Goal: Task Accomplishment & Management: Complete application form

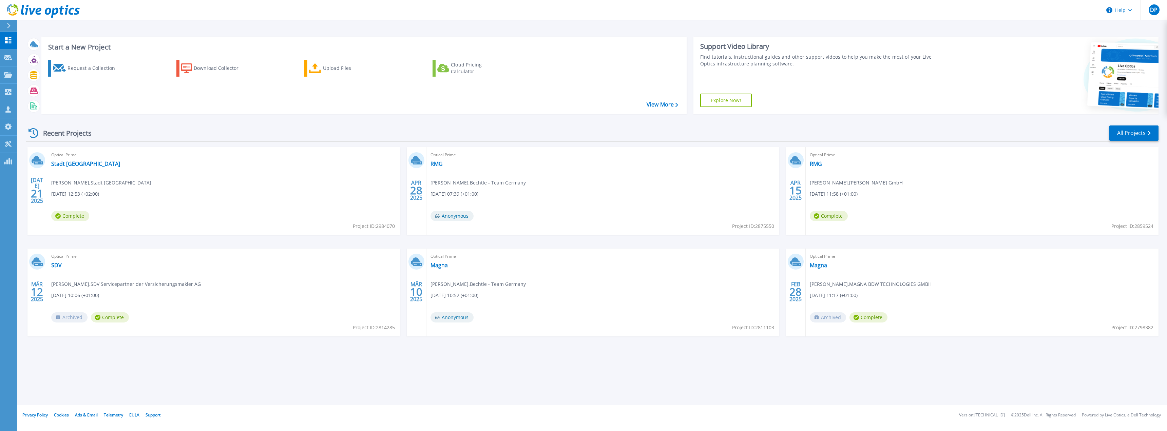
click at [309, 128] on div "Recent Projects All Projects" at bounding box center [592, 133] width 1132 height 17
click at [192, 195] on div "Optical Prime Stadt Schelklingen [PERSON_NAME] , Stadt [GEOGRAPHIC_DATA] [DATE]…" at bounding box center [223, 191] width 353 height 88
click at [256, 102] on div "Request a Collection Download Collector Upload Files Cloud Pricing Calculator" at bounding box center [363, 82] width 640 height 56
click at [34, 59] on p "Request Capture" at bounding box center [37, 58] width 38 height 18
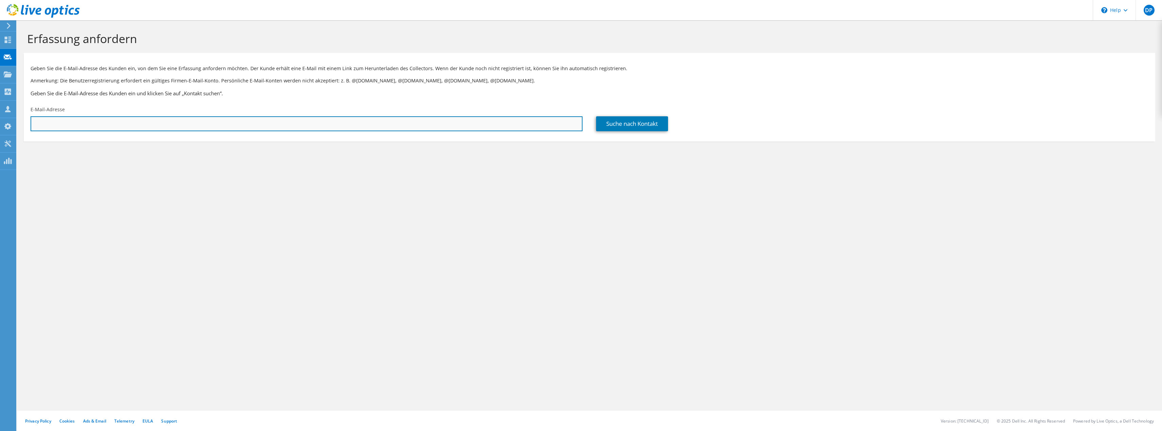
click at [55, 118] on input "text" at bounding box center [307, 123] width 552 height 15
click at [78, 124] on input "text" at bounding box center [307, 123] width 552 height 15
drag, startPoint x: 67, startPoint y: 154, endPoint x: 68, endPoint y: 129, distance: 25.4
click at [67, 155] on section "Erfassung anfordern Geben Sie die E-Mail-Adresse des Kunden ein, von dem Sie ei…" at bounding box center [589, 97] width 1145 height 155
drag, startPoint x: 71, startPoint y: 125, endPoint x: 94, endPoint y: 125, distance: 22.7
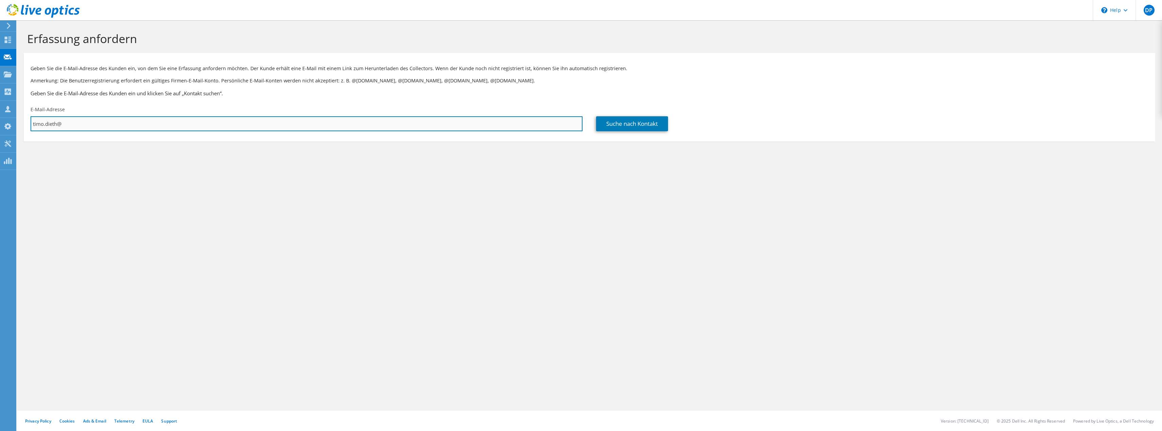
click at [68, 125] on input "timo.dieth@" at bounding box center [307, 123] width 552 height 15
drag, startPoint x: 79, startPoint y: 125, endPoint x: -49, endPoint y: 129, distance: 128.3
click at [0, 129] on html "DP Teammitglied david pietrzyk david.pietrzyk@bechtle.com Bechtle - Team German…" at bounding box center [581, 215] width 1162 height 431
paste input "dieth@leitz.org"
click at [480, 123] on input "tdieth@leitz.org" at bounding box center [307, 123] width 552 height 15
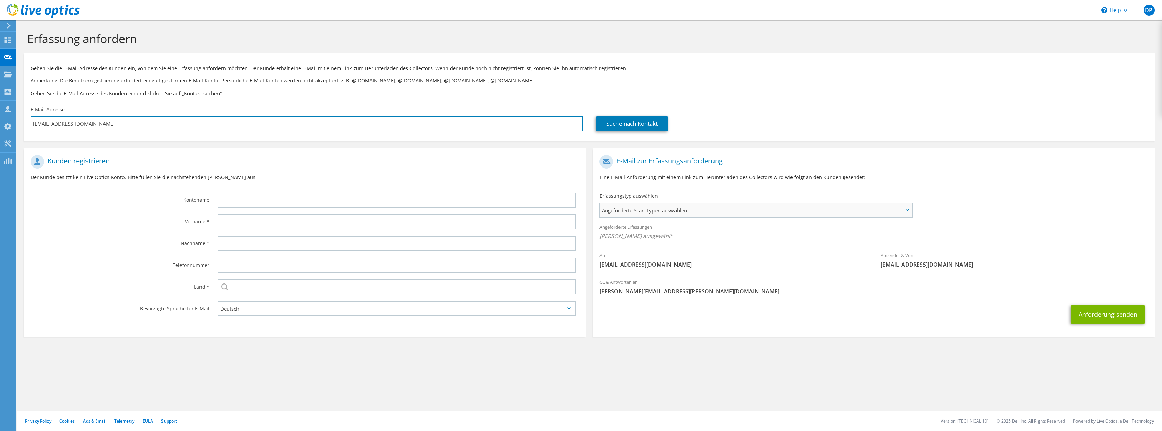
type input "tdieth@leitz.org"
click at [645, 207] on span "Angeforderte Scan-Typen auswählen" at bounding box center [755, 211] width 311 height 14
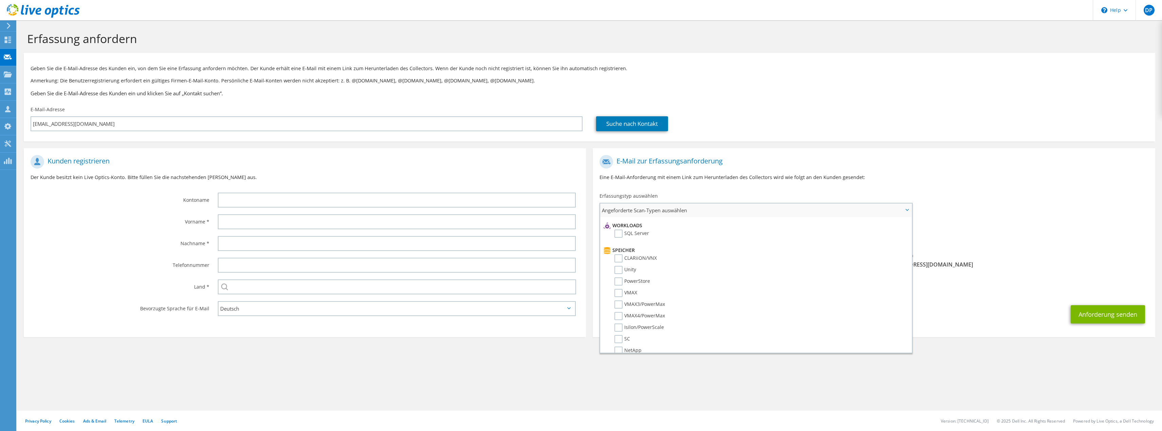
scroll to position [102, 0]
click at [621, 341] on label "NetApp" at bounding box center [627, 340] width 27 height 8
click at [0, 0] on input "NetApp" at bounding box center [0, 0] width 0 height 0
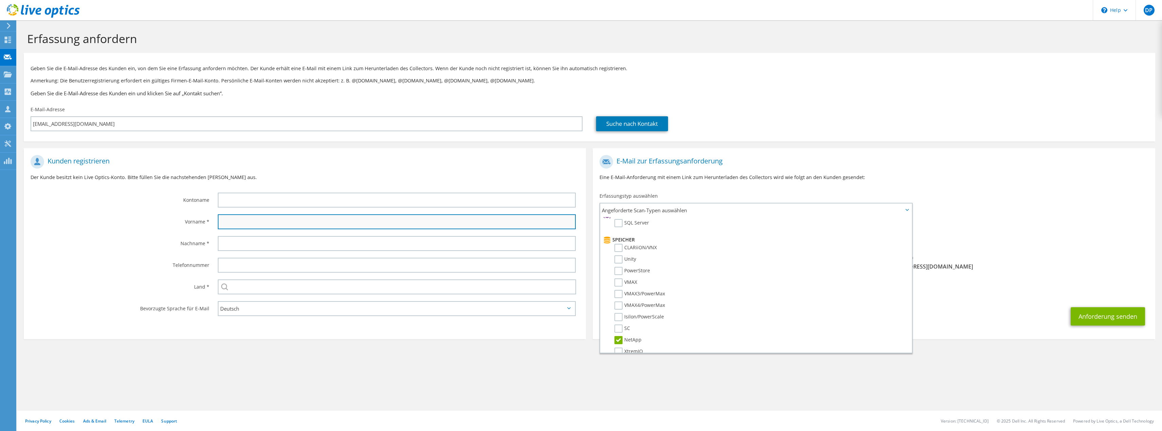
click at [237, 218] on input "text" at bounding box center [397, 221] width 358 height 15
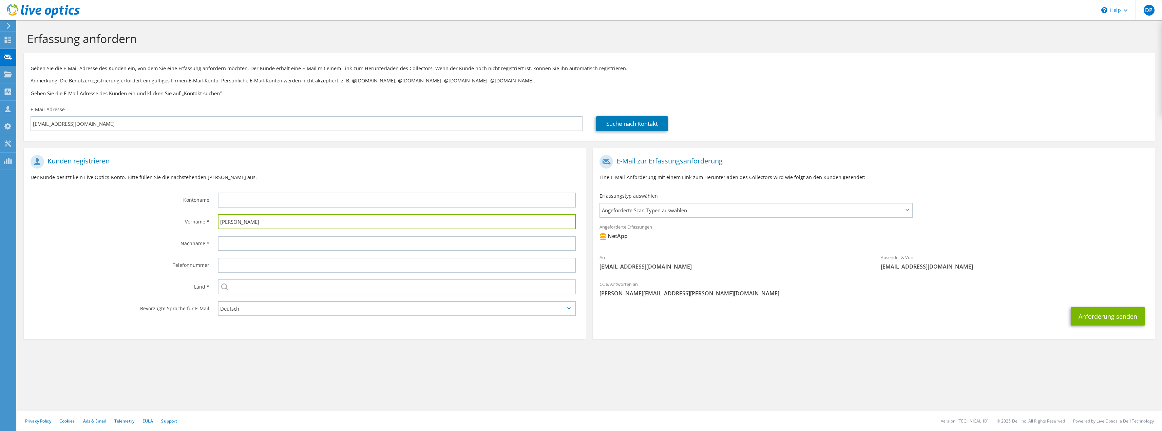
type input "Timo"
type input "Dieth"
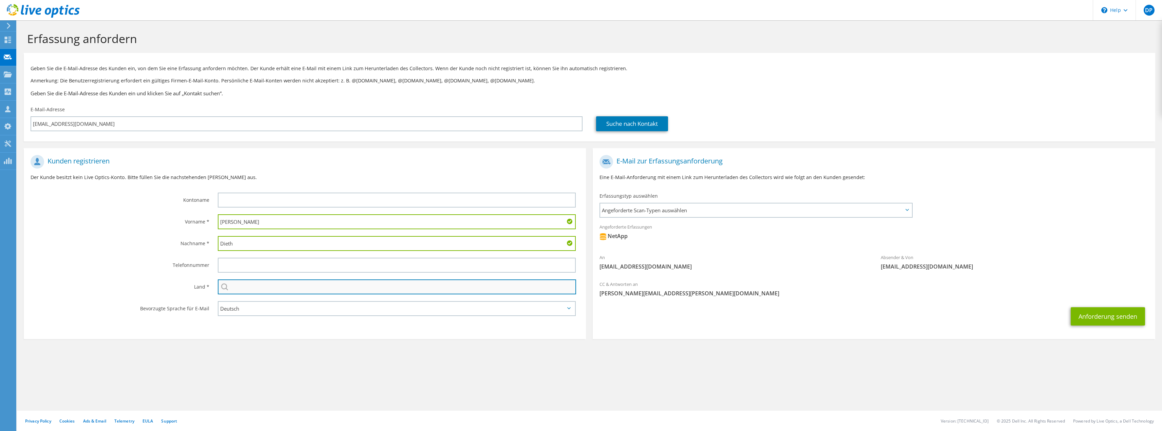
click at [259, 288] on input "text" at bounding box center [397, 287] width 358 height 15
type input "Deutschland"
drag, startPoint x: 203, startPoint y: 319, endPoint x: 269, endPoint y: 358, distance: 76.6
click at [269, 358] on section "Erfassung anfordern Geben Sie die E-Mail-Adresse des Kunden ein, von dem Sie ei…" at bounding box center [589, 196] width 1145 height 353
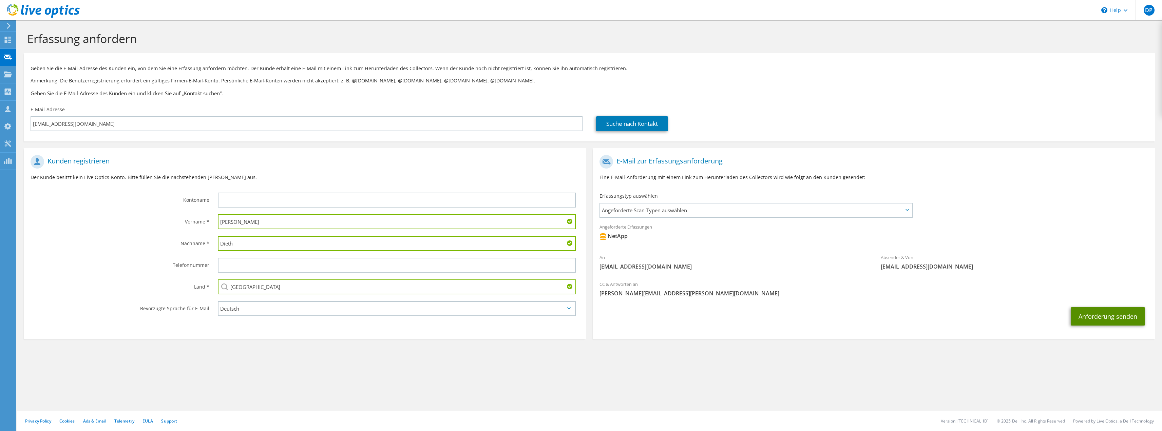
click at [1098, 319] on button "Anforderung senden" at bounding box center [1108, 316] width 74 height 18
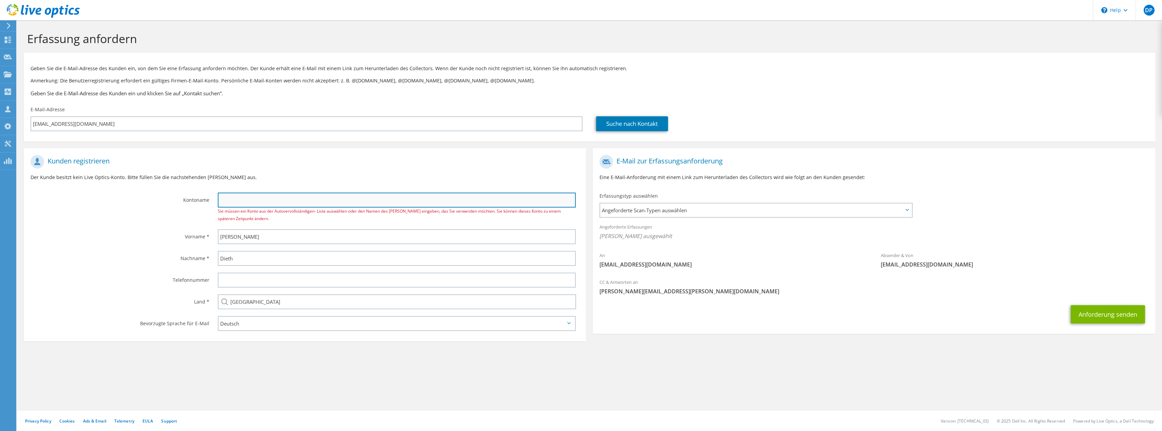
click at [253, 200] on input "text" at bounding box center [397, 200] width 358 height 15
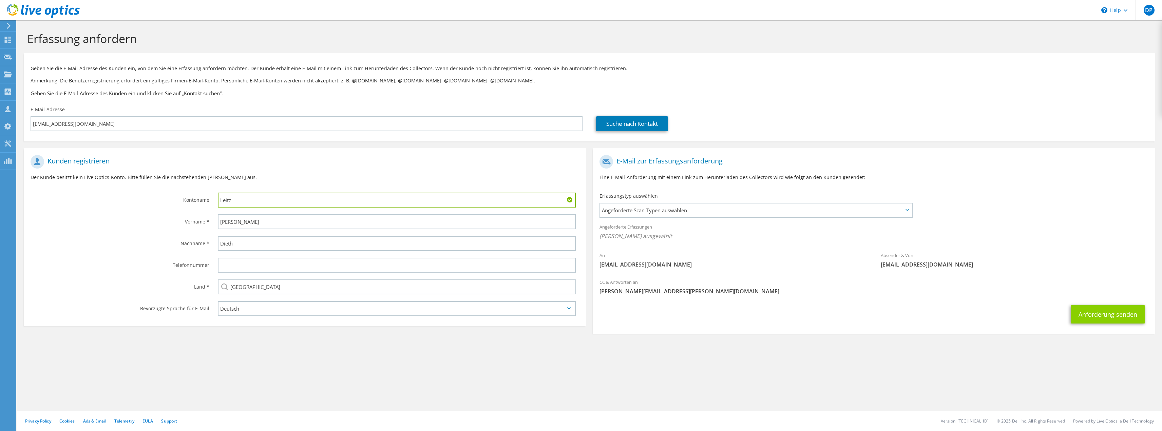
type input "Leitz"
click at [1130, 312] on button "Anforderung senden" at bounding box center [1108, 314] width 74 height 18
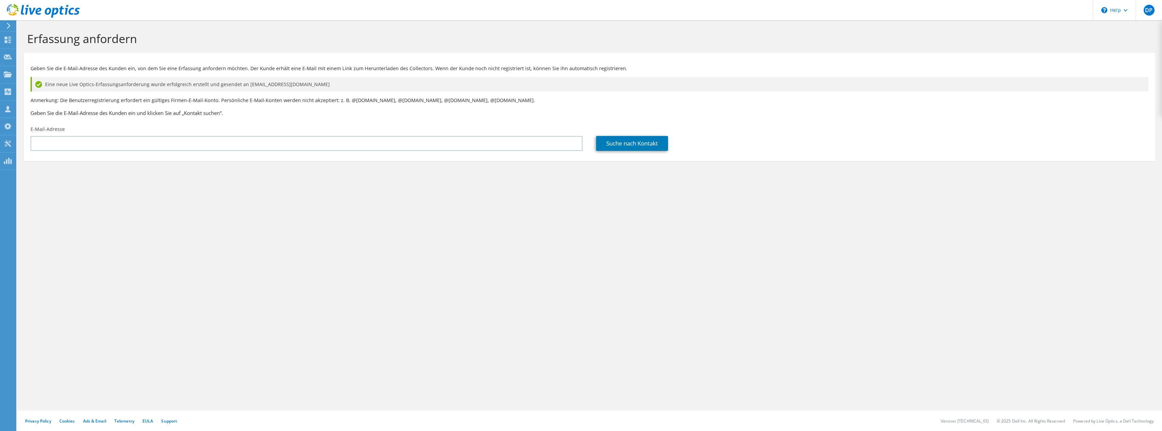
click at [114, 237] on div "Erfassung anfordern Geben Sie die E-Mail-Adresse des Kunden ein, von dem Sie ei…" at bounding box center [589, 225] width 1145 height 411
